Goal: Transaction & Acquisition: Purchase product/service

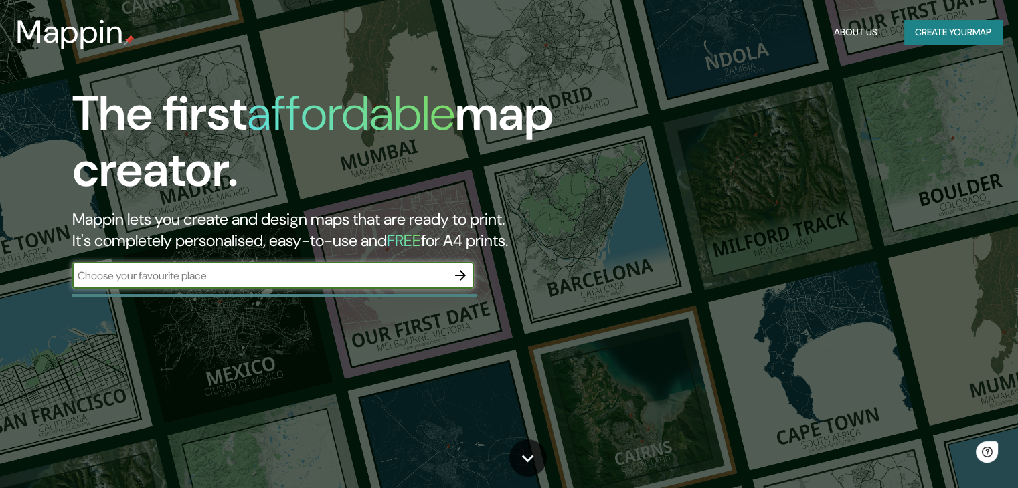
click at [159, 272] on input "text" at bounding box center [259, 275] width 375 height 15
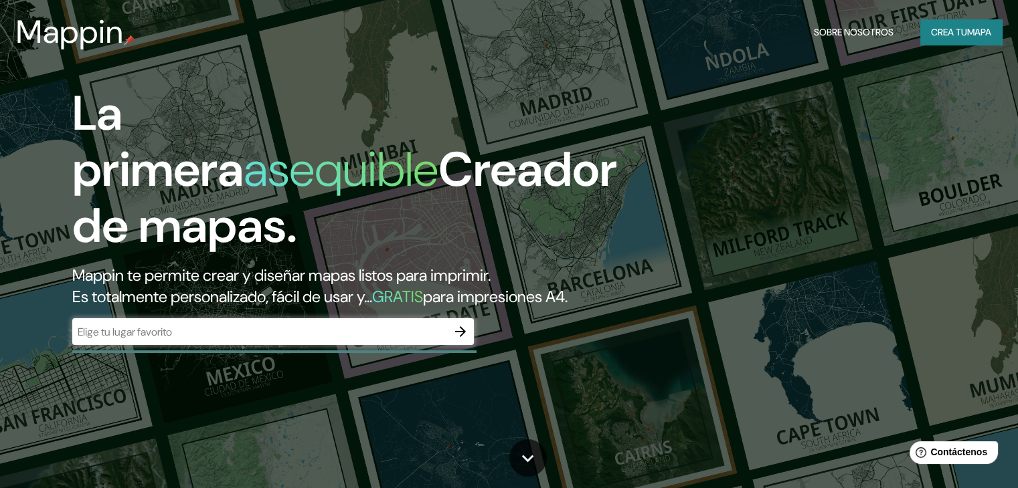
click at [206, 340] on input "text" at bounding box center [259, 331] width 375 height 15
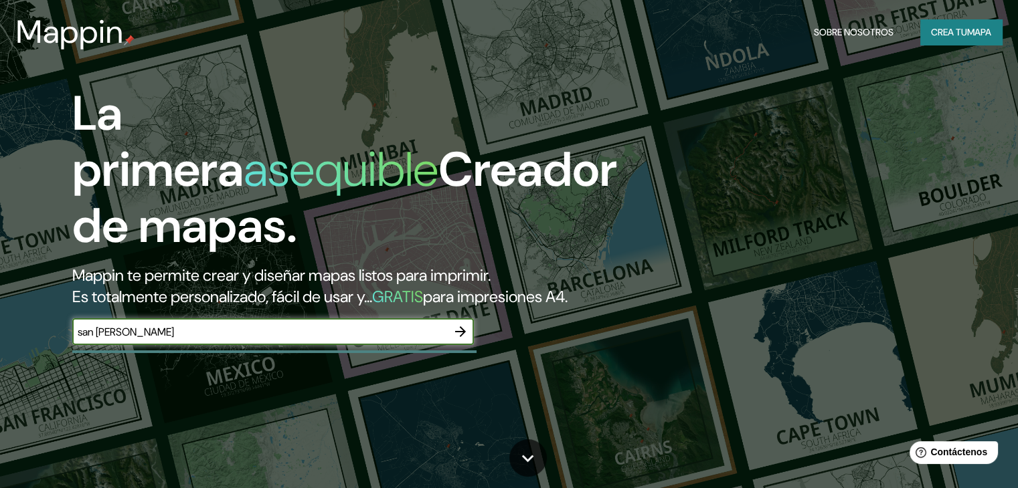
type input "san jacinto tlacotepec"
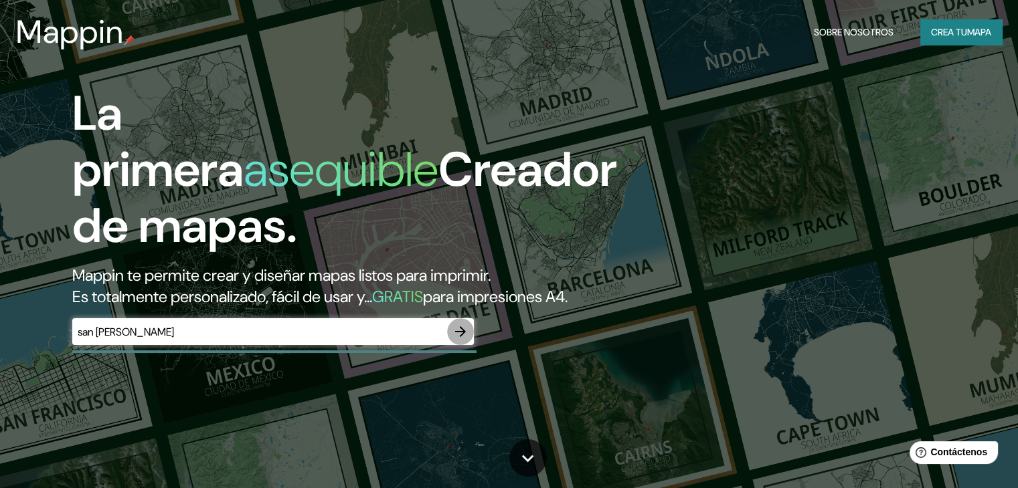
click at [466, 340] on icon "button" at bounding box center [460, 332] width 16 height 16
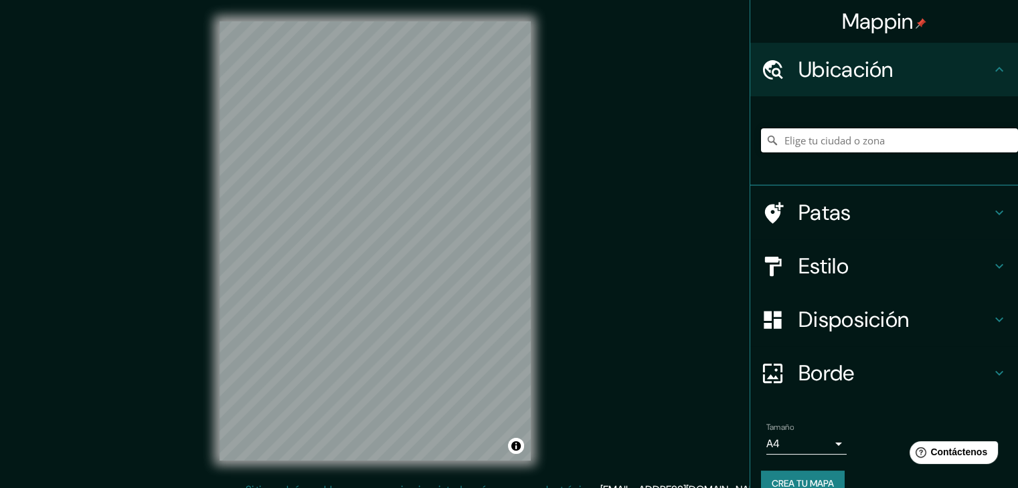
click at [881, 139] on input "Elige tu ciudad o zona" at bounding box center [889, 140] width 257 height 24
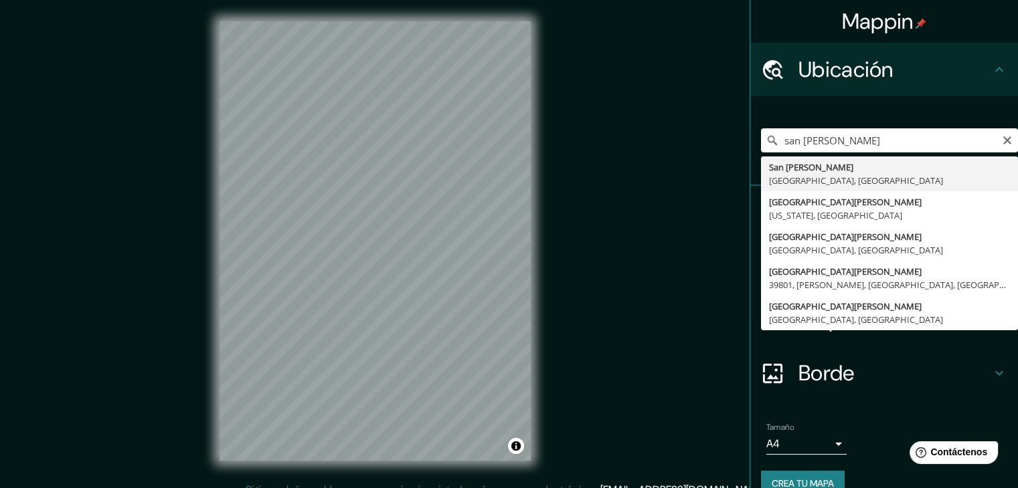
type input "San Jacinto Tlacotepec, Estado de Oaxaca, México"
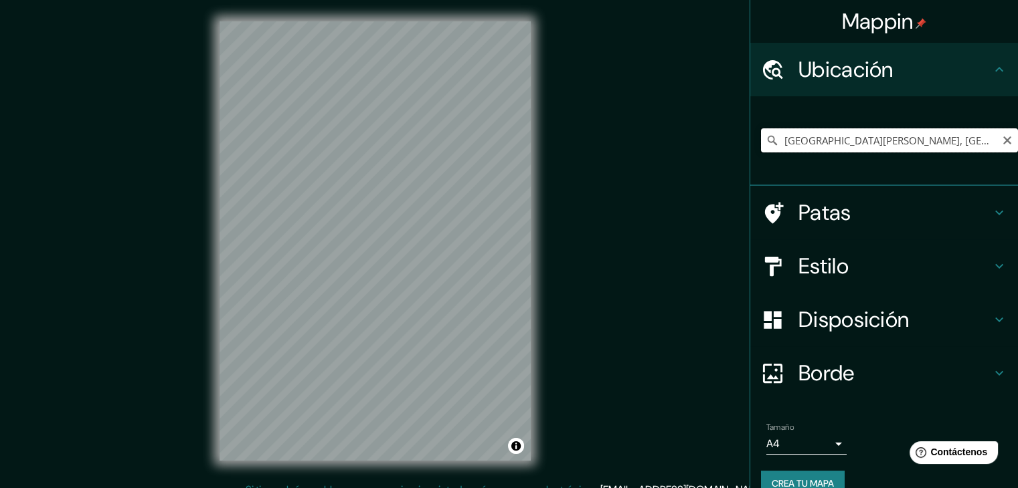
click at [973, 141] on input "San Jacinto Tlacotepec, Estado de Oaxaca, México" at bounding box center [889, 140] width 257 height 24
click at [886, 222] on h4 "Patas" at bounding box center [894, 212] width 193 height 27
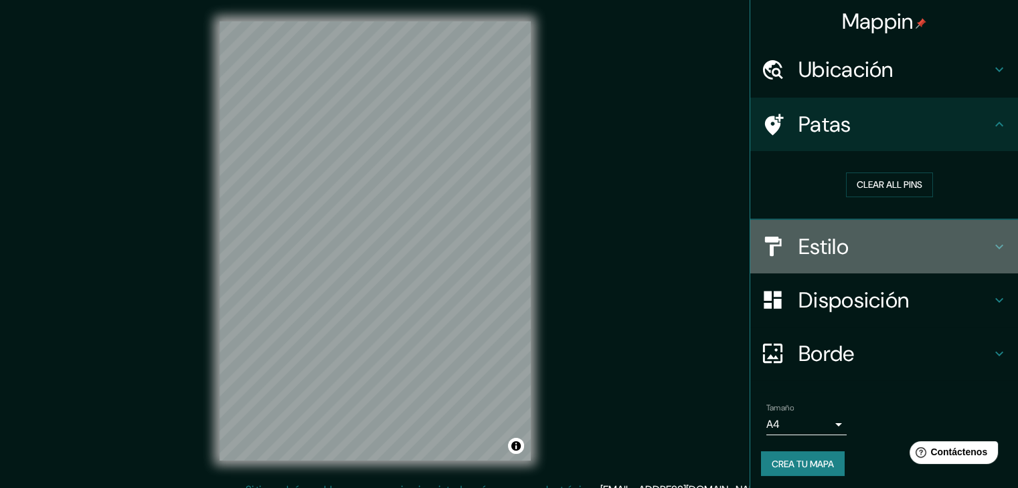
click at [845, 248] on h4 "Estilo" at bounding box center [894, 246] width 193 height 27
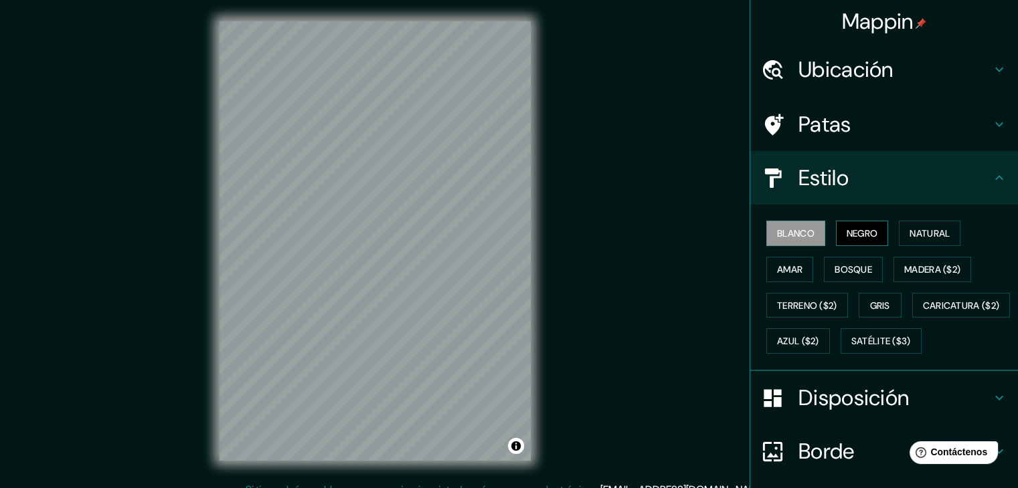
click at [864, 235] on font "Negro" at bounding box center [861, 233] width 31 height 12
click at [918, 223] on button "Natural" at bounding box center [929, 233] width 62 height 25
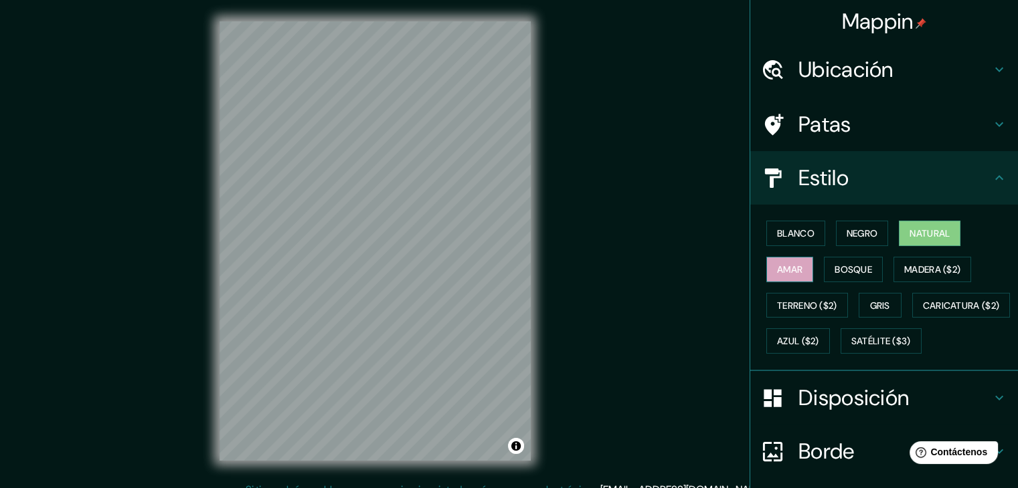
click at [784, 266] on font "Amar" at bounding box center [789, 270] width 25 height 12
click at [840, 266] on font "Bosque" at bounding box center [852, 270] width 37 height 12
click at [932, 227] on font "Natural" at bounding box center [929, 233] width 40 height 12
click at [783, 225] on font "Blanco" at bounding box center [795, 233] width 37 height 17
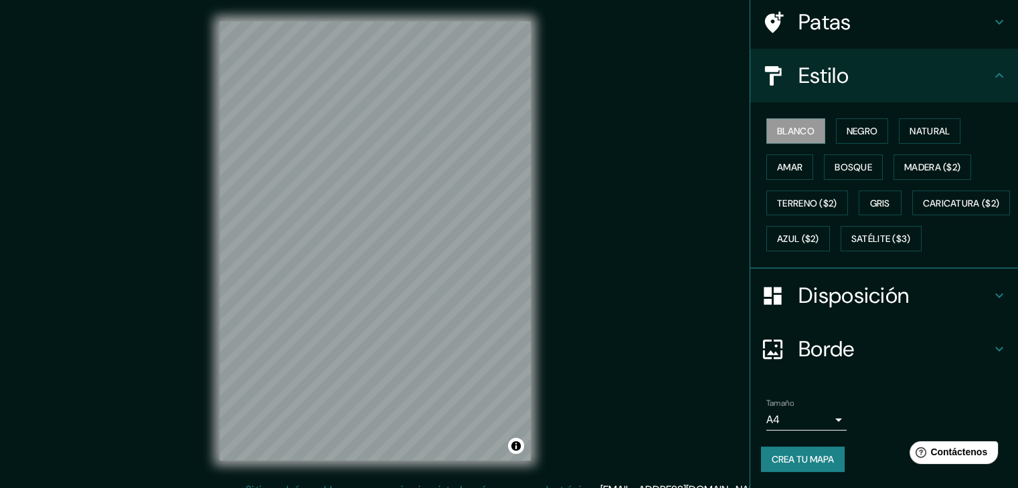
click at [897, 296] on font "Disposición" at bounding box center [853, 296] width 110 height 28
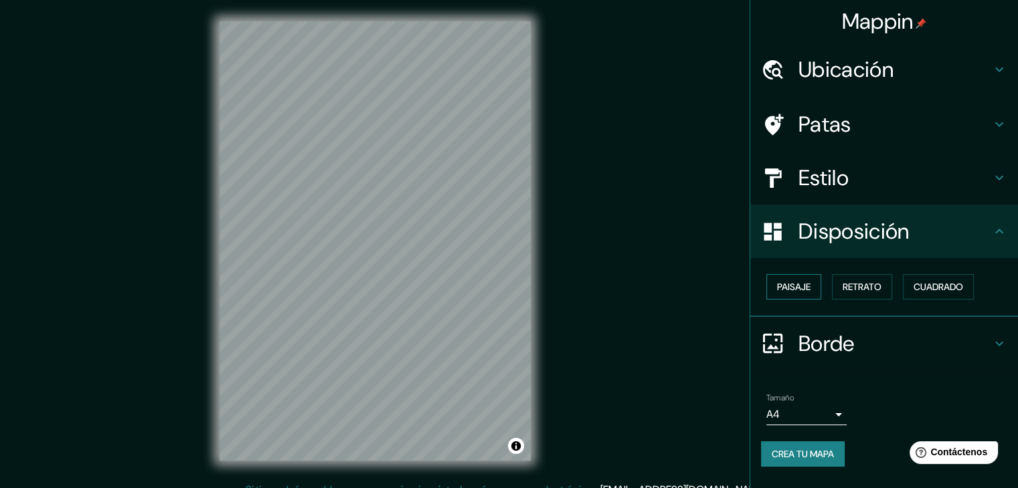
click at [795, 286] on font "Paisaje" at bounding box center [793, 287] width 33 height 12
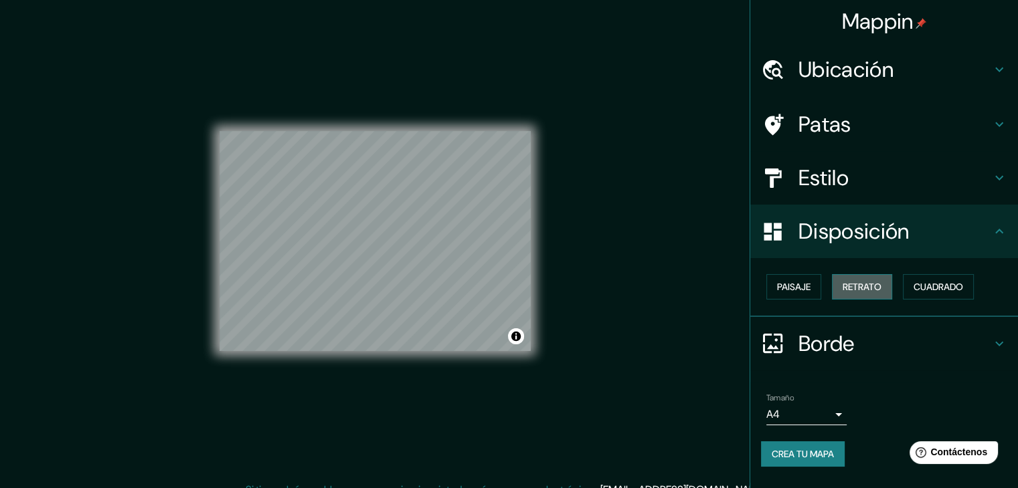
click at [875, 286] on font "Retrato" at bounding box center [861, 287] width 39 height 12
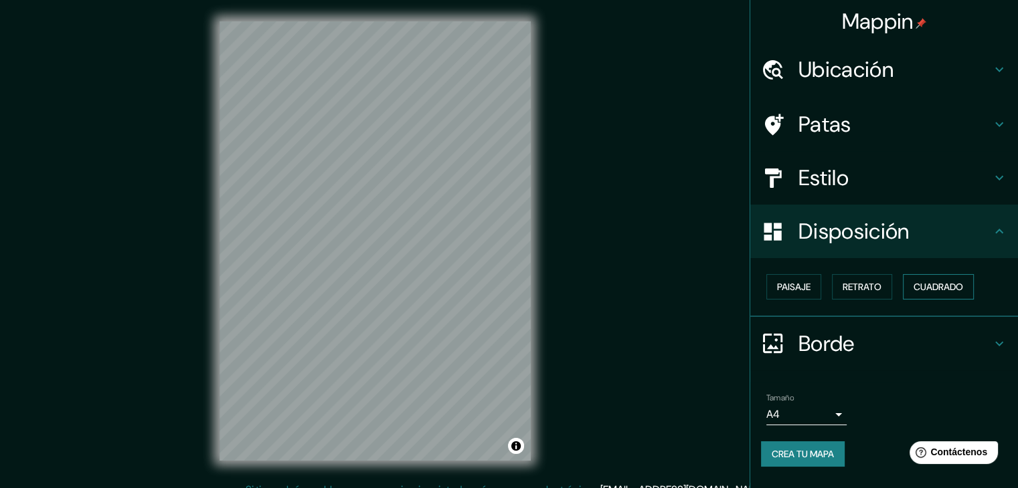
click at [949, 288] on font "Cuadrado" at bounding box center [938, 287] width 50 height 12
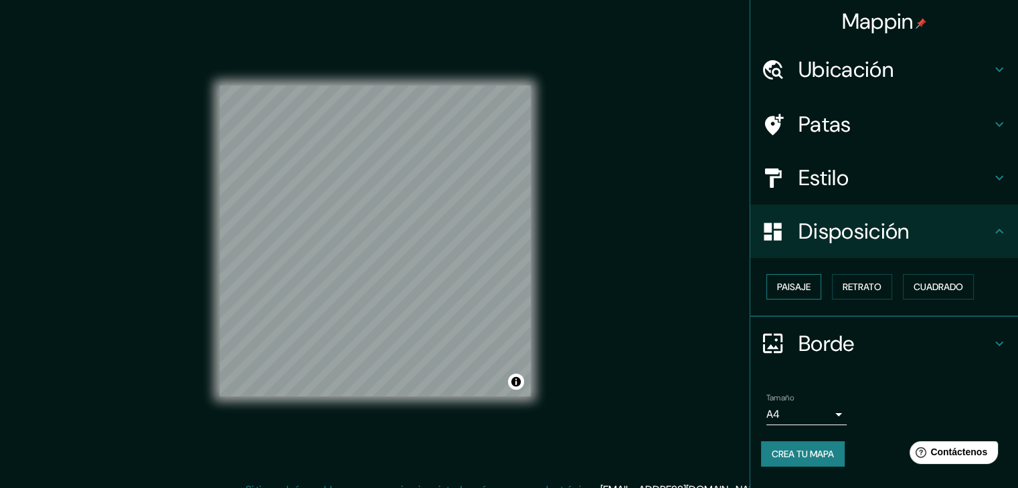
click at [792, 291] on font "Paisaje" at bounding box center [793, 287] width 33 height 12
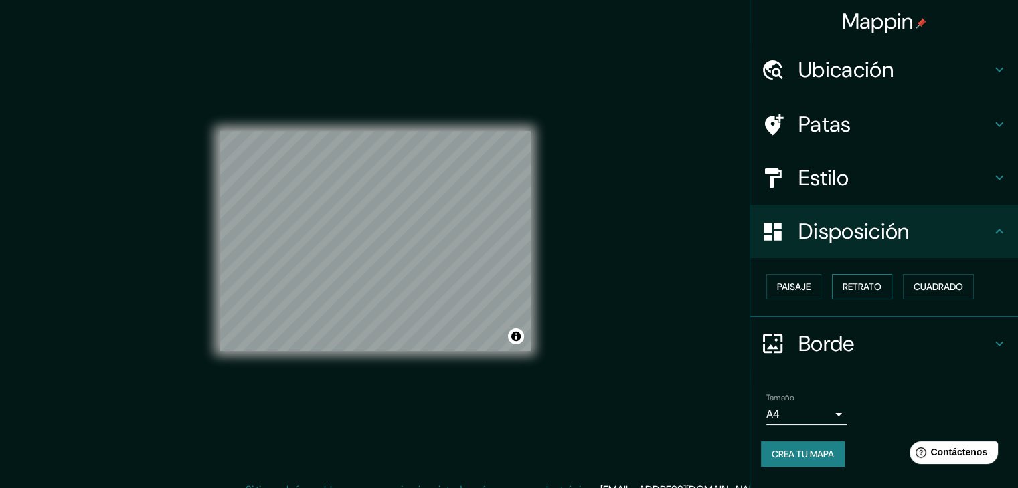
drag, startPoint x: 821, startPoint y: 292, endPoint x: 847, endPoint y: 284, distance: 26.5
click at [826, 290] on div "Paisaje Retrato Cuadrado" at bounding box center [889, 287] width 257 height 36
click at [849, 284] on font "Retrato" at bounding box center [861, 287] width 39 height 12
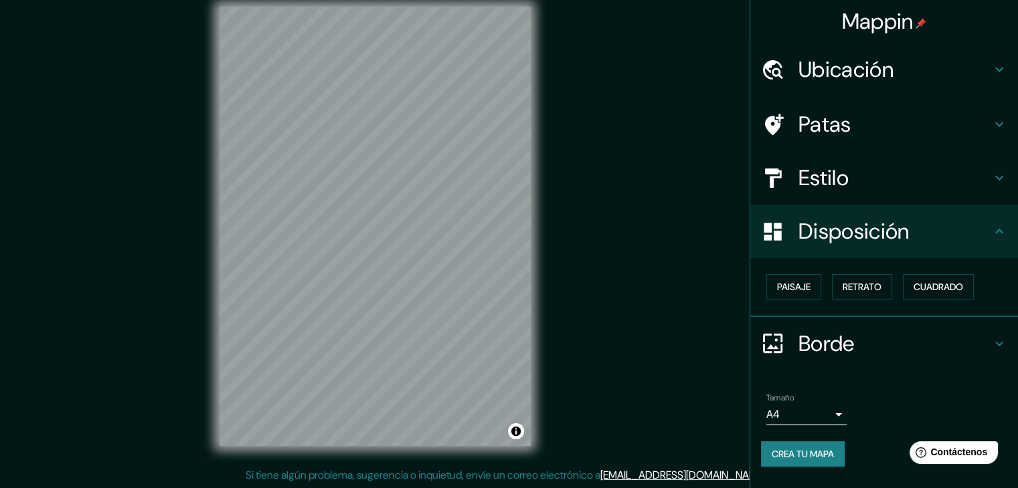
scroll to position [15, 0]
click at [839, 411] on body "Mappin Ubicación San Jacinto Tlacotepec, Estado de Oaxaca, México Patas Estilo …" at bounding box center [509, 229] width 1018 height 488
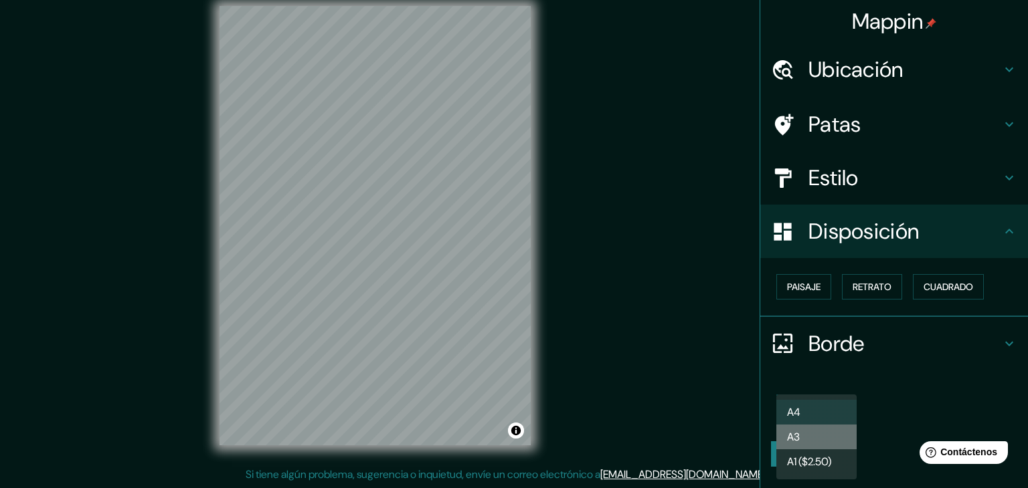
click at [816, 437] on li "A3" at bounding box center [816, 437] width 80 height 25
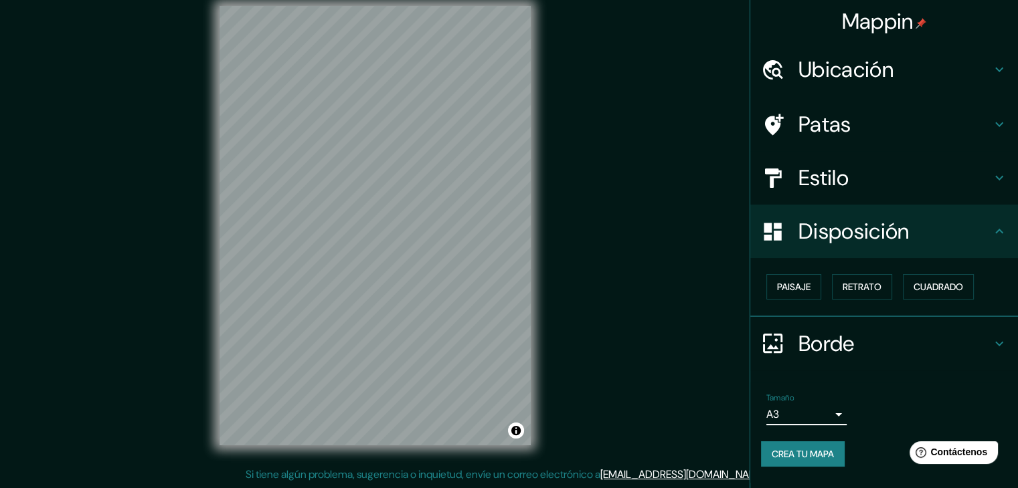
click at [828, 402] on body "Mappin Ubicación San Jacinto Tlacotepec, Estado de Oaxaca, México Patas Estilo …" at bounding box center [509, 229] width 1018 height 488
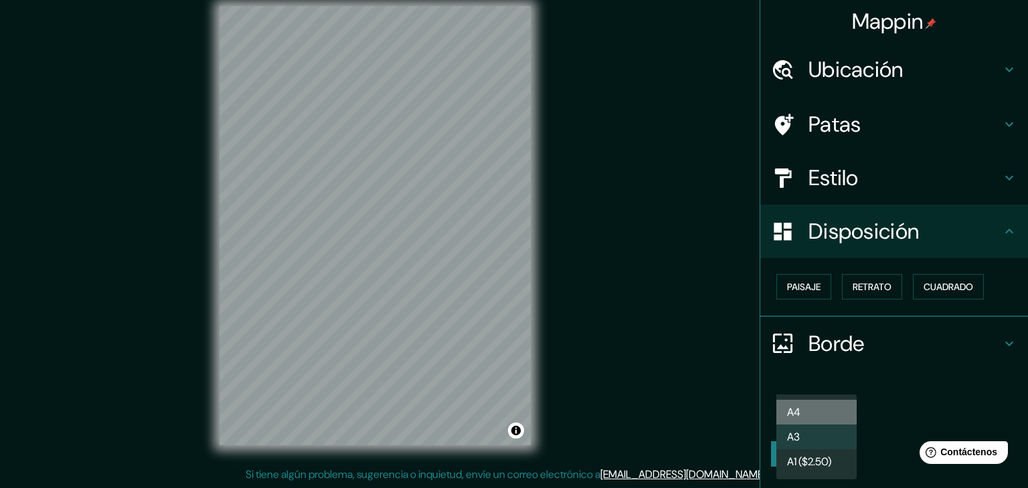
click at [821, 407] on li "A4" at bounding box center [816, 412] width 80 height 25
type input "single"
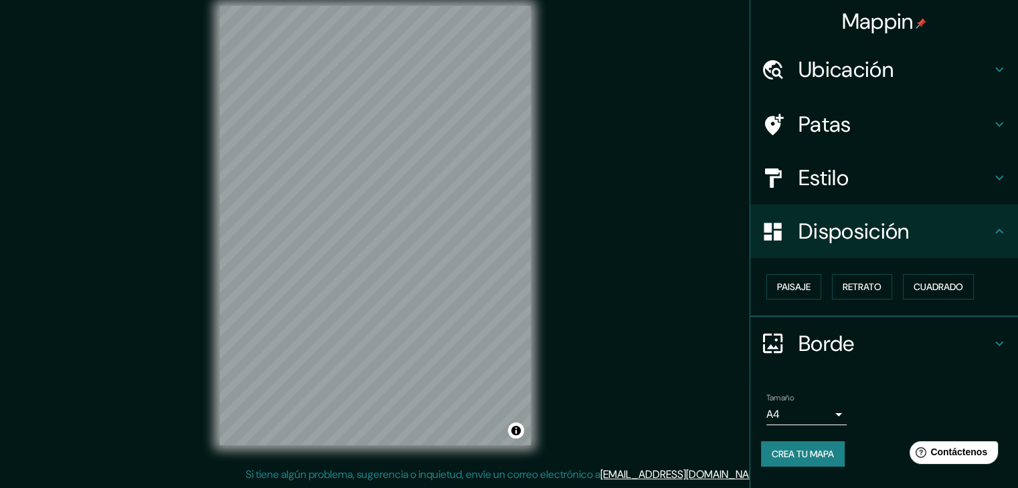
click at [907, 406] on div "Tamaño A4 single" at bounding box center [884, 409] width 246 height 43
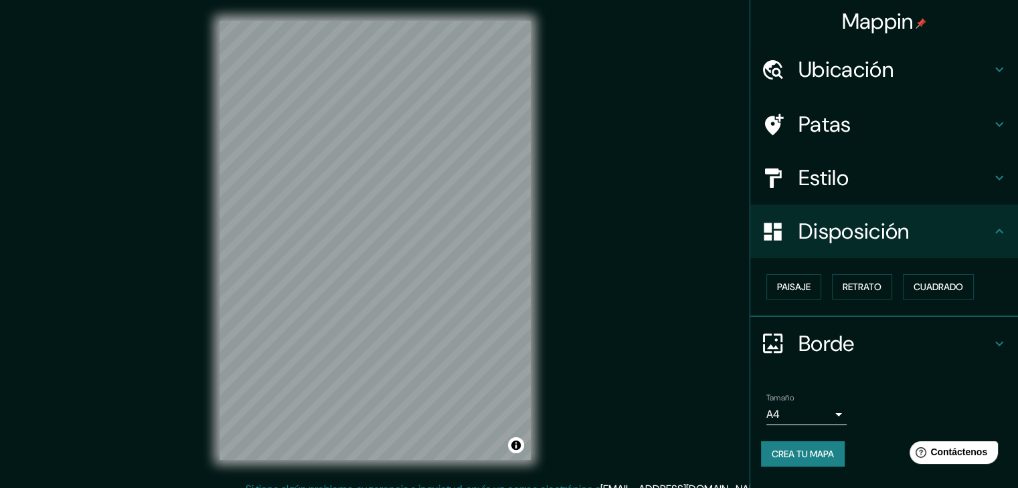
scroll to position [0, 0]
click at [803, 446] on font "Crea tu mapa" at bounding box center [802, 454] width 62 height 17
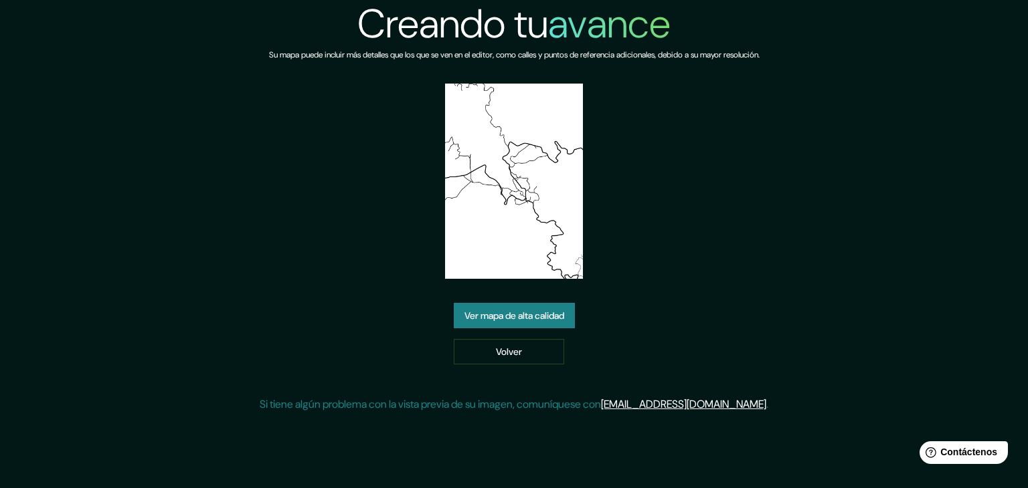
drag, startPoint x: 519, startPoint y: 155, endPoint x: 777, endPoint y: 203, distance: 261.9
click at [768, 203] on div "Creando tu avance Su mapa puede incluir más detalles que los que se ven en el e…" at bounding box center [514, 211] width 508 height 423
click at [514, 322] on font "Ver mapa de alta calidad" at bounding box center [514, 315] width 100 height 17
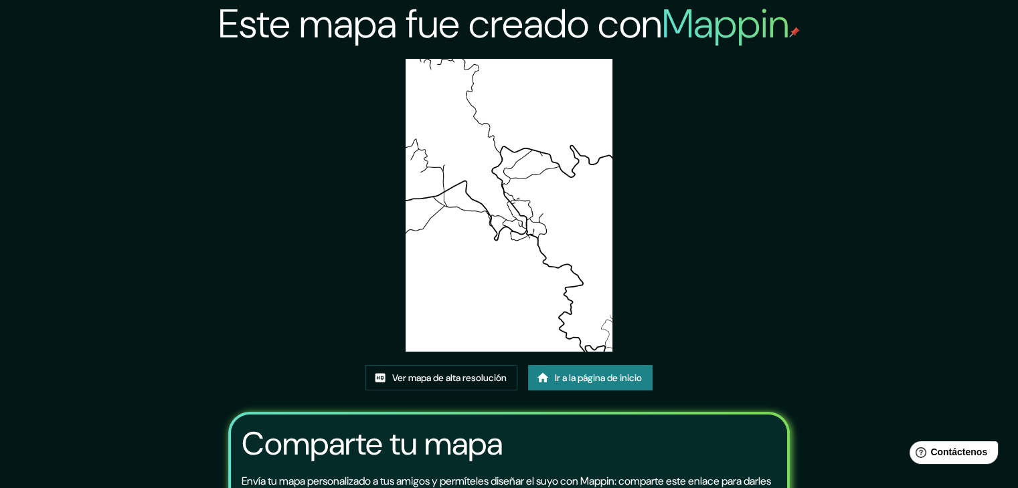
click at [766, 177] on div "Este mapa fue creado con Mappin Ver mapa de alta resolución Ir a la página de i…" at bounding box center [509, 315] width 594 height 630
